Goal: Task Accomplishment & Management: Manage account settings

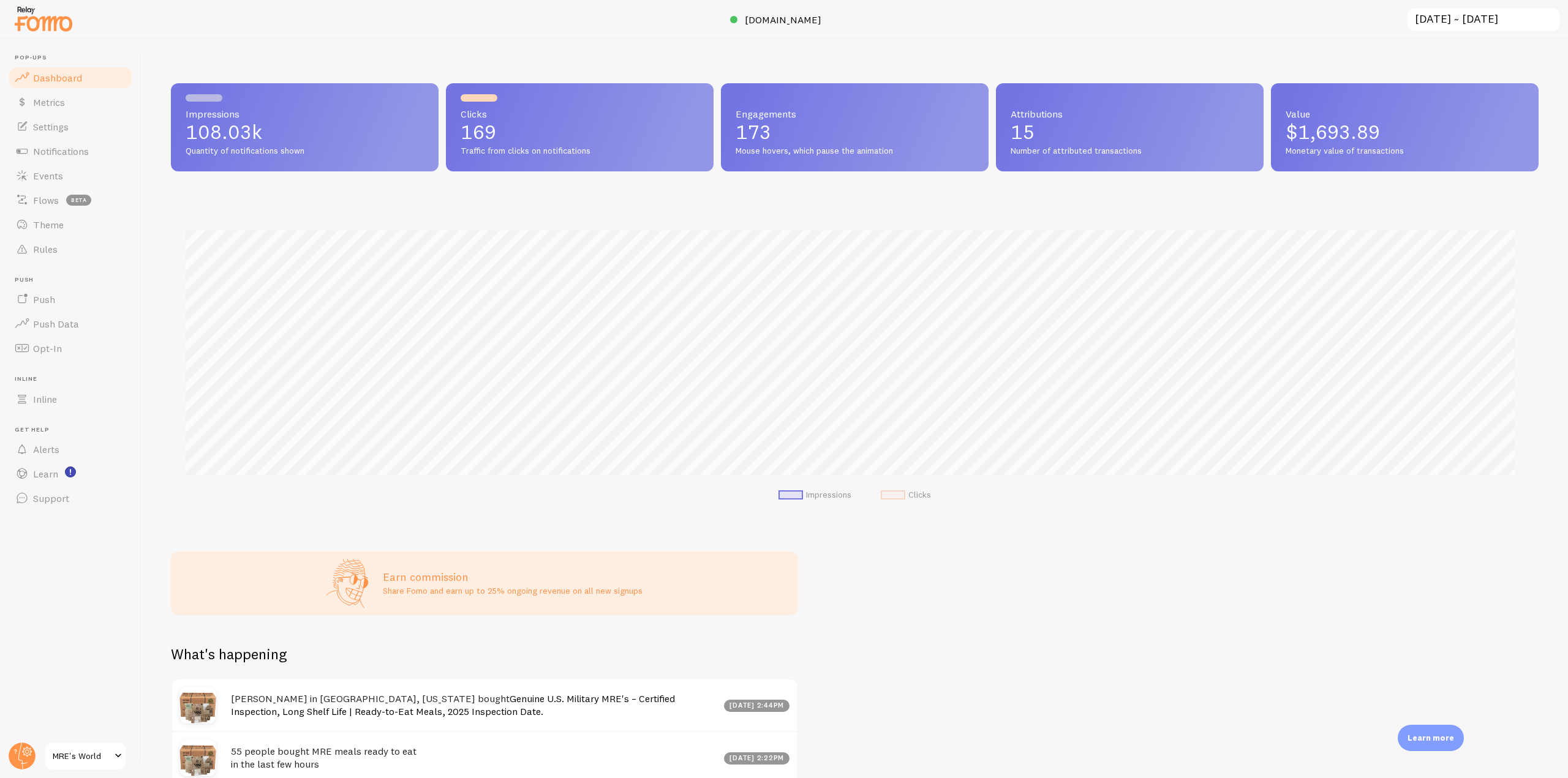
scroll to position [321, 1359]
click at [106, 151] on link "Notifications" at bounding box center [71, 151] width 126 height 24
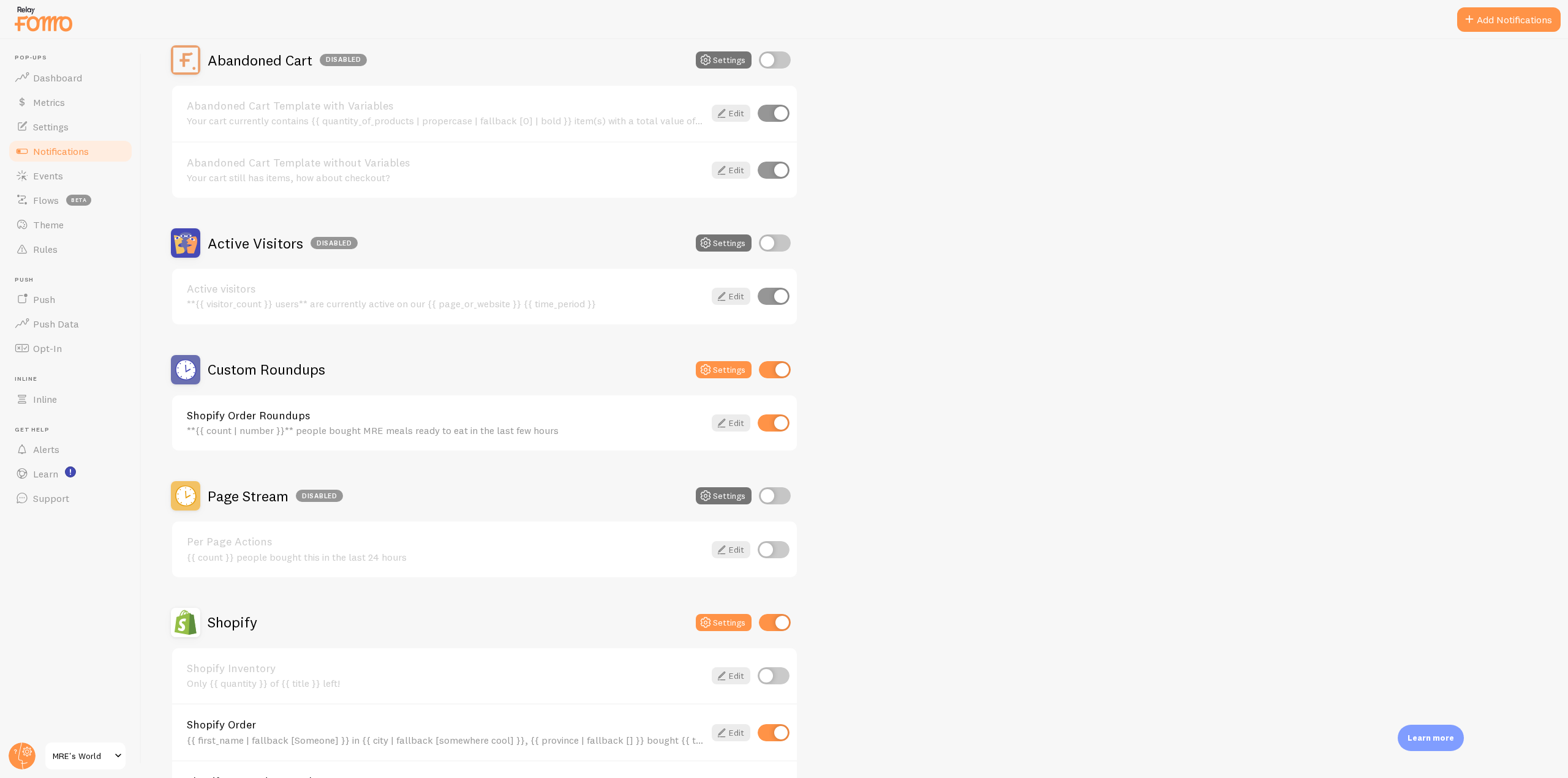
scroll to position [245, 0]
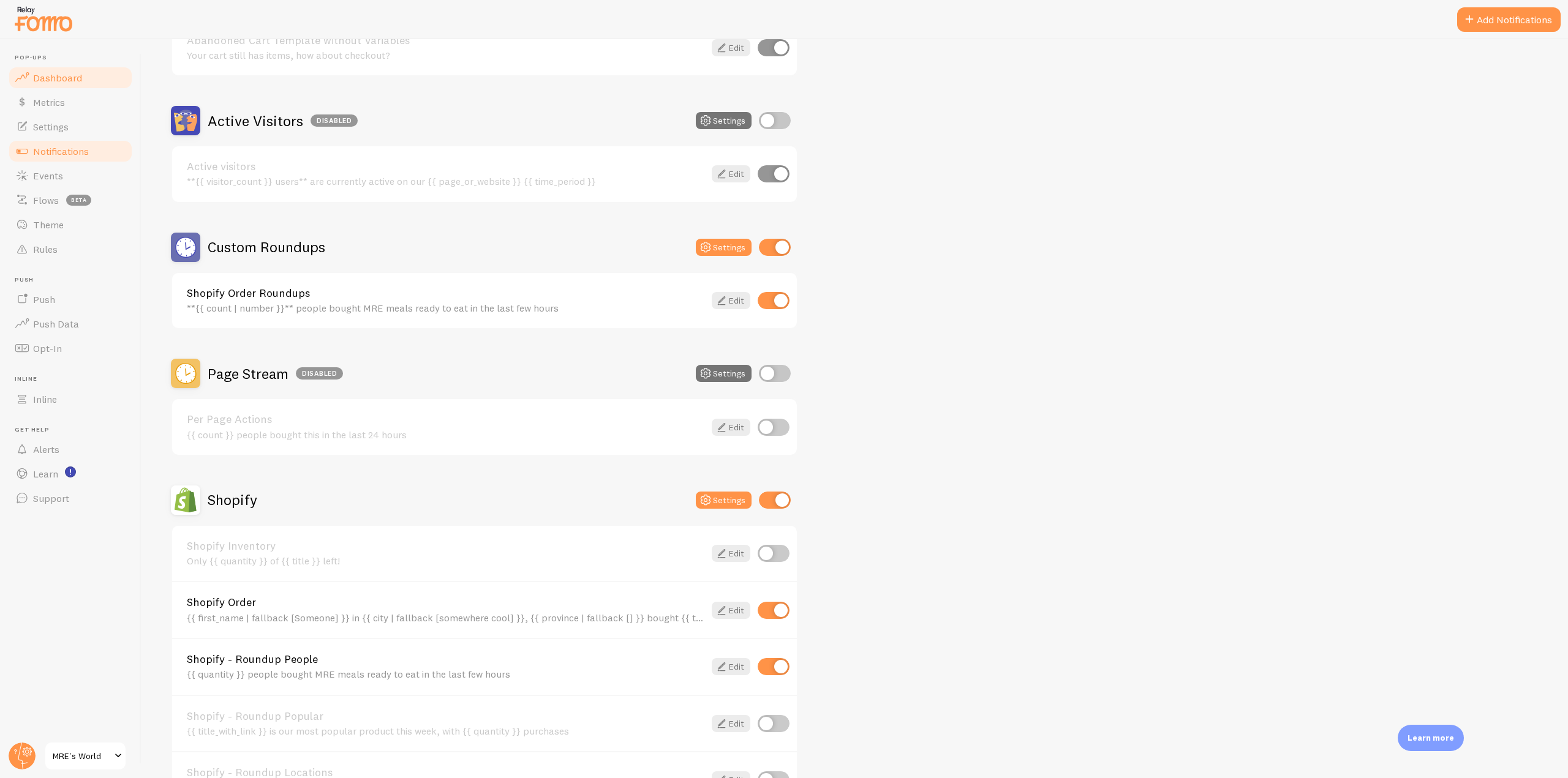
click at [52, 78] on span "Dashboard" at bounding box center [58, 78] width 49 height 12
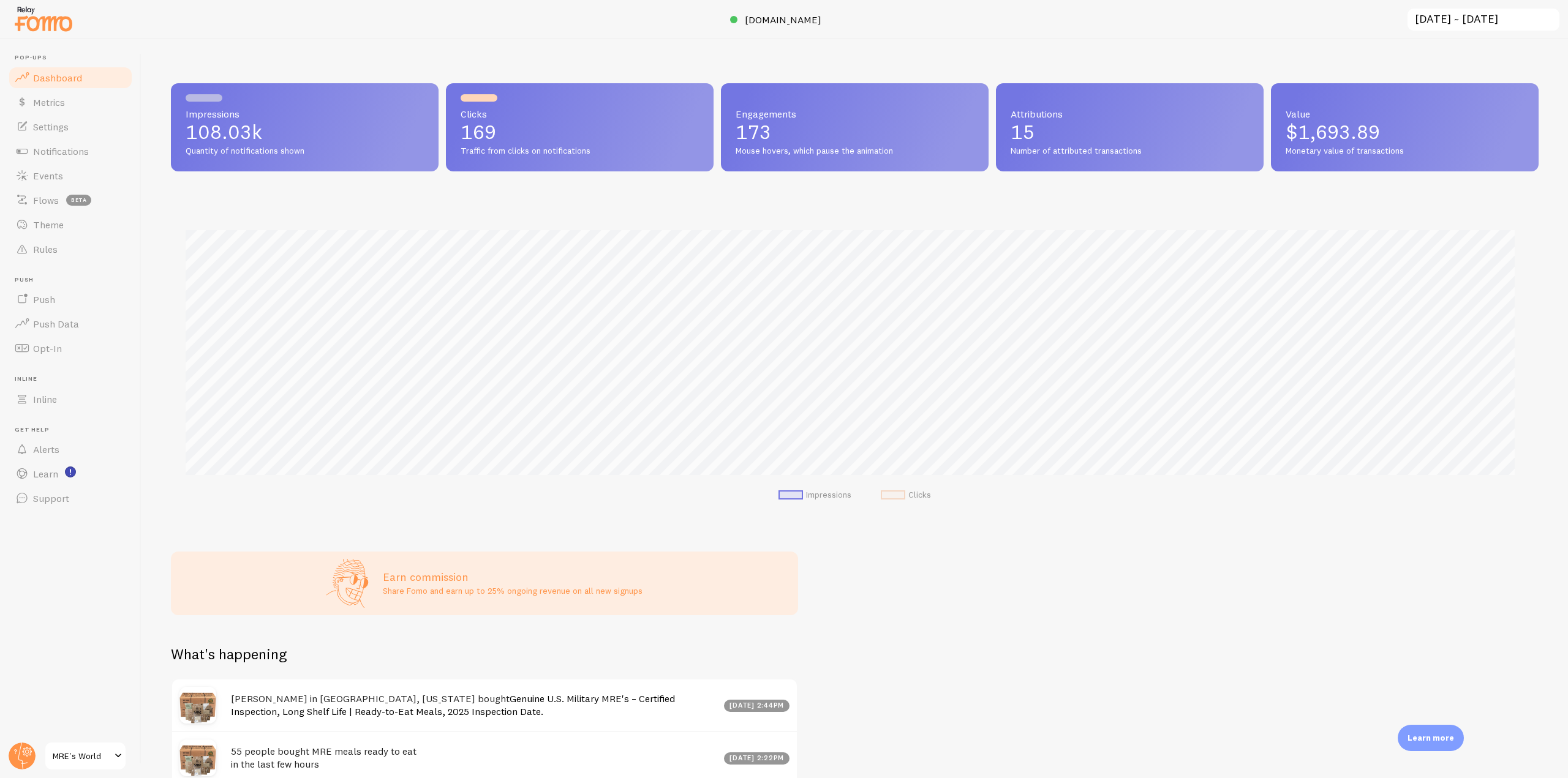
scroll to position [321, 1359]
click at [774, 24] on span "[DOMAIN_NAME]" at bounding box center [783, 20] width 76 height 12
click at [80, 134] on link "Settings" at bounding box center [71, 126] width 126 height 24
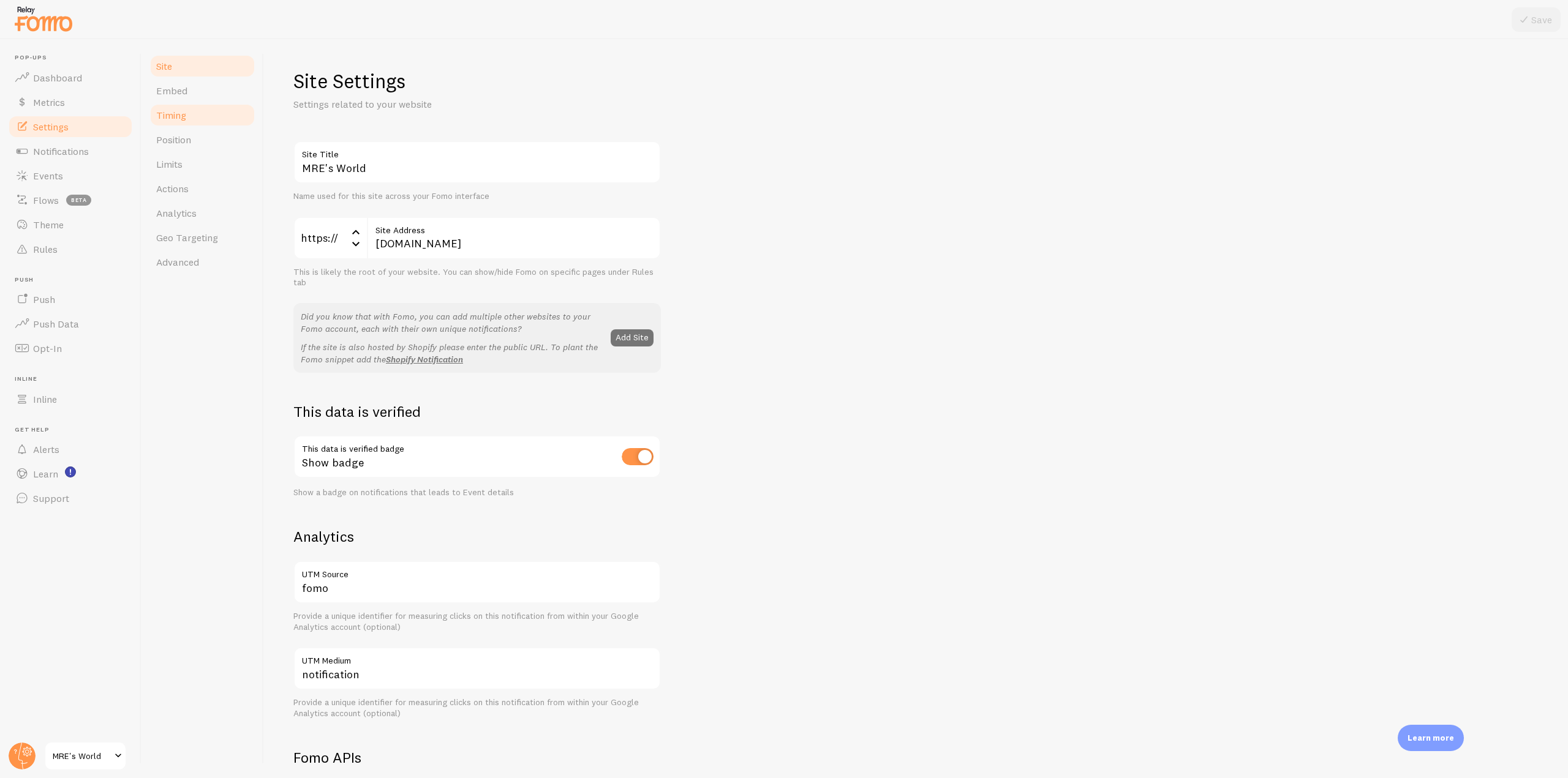
click at [202, 113] on link "Timing" at bounding box center [202, 115] width 107 height 24
